Goal: Information Seeking & Learning: Check status

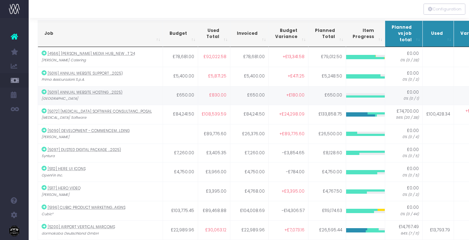
scroll to position [52, 3]
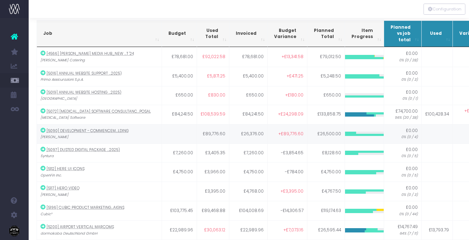
click at [176, 131] on td at bounding box center [179, 133] width 35 height 19
click at [255, 134] on td "£26,376.00" at bounding box center [248, 133] width 38 height 19
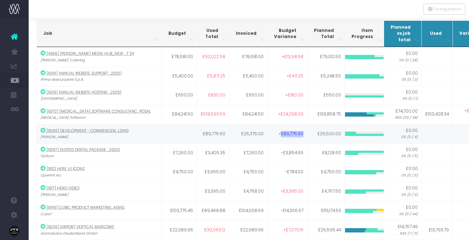
drag, startPoint x: 274, startPoint y: 134, endPoint x: 301, endPoint y: 134, distance: 27.2
click at [301, 134] on tr "[5090] Development - Commencem...lding [PERSON_NAME] £89,776.60 £26,376.00 +£89…" at bounding box center [338, 133] width 602 height 19
click at [245, 129] on td "£26,376.00" at bounding box center [248, 133] width 38 height 19
click at [241, 131] on td "£26,376.00" at bounding box center [248, 133] width 38 height 19
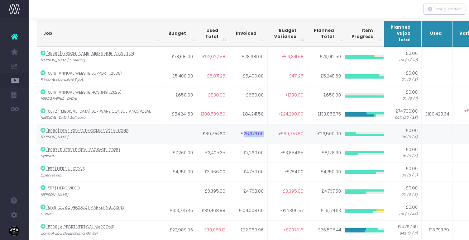
click at [241, 131] on td "£26,376.00" at bounding box center [248, 133] width 38 height 19
drag, startPoint x: 239, startPoint y: 192, endPoint x: 258, endPoint y: 193, distance: 18.6
click at [258, 193] on td "£4,768.00" at bounding box center [248, 190] width 38 height 19
drag, startPoint x: 200, startPoint y: 189, endPoint x: 225, endPoint y: 189, distance: 24.7
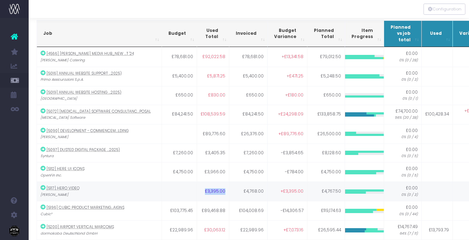
click at [225, 189] on tr "[5117] Hero video [PERSON_NAME] £3,395.00 £4,768.00 +£3,395.00 £4,767.50 £0.00 …" at bounding box center [338, 190] width 602 height 19
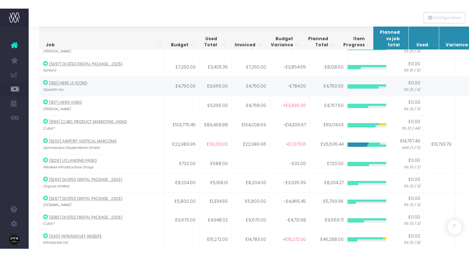
scroll to position [451, 0]
